Goal: Task Accomplishment & Management: Complete application form

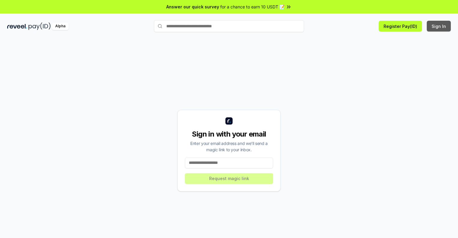
click at [439, 26] on button "Sign In" at bounding box center [439, 26] width 24 height 11
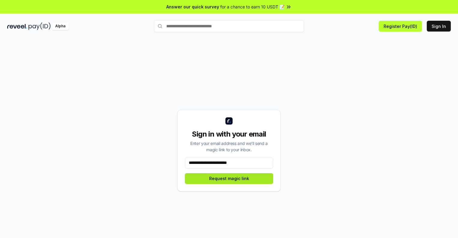
type input "**********"
click at [229, 178] on button "Request magic link" at bounding box center [229, 178] width 88 height 11
